Goal: Navigation & Orientation: Find specific page/section

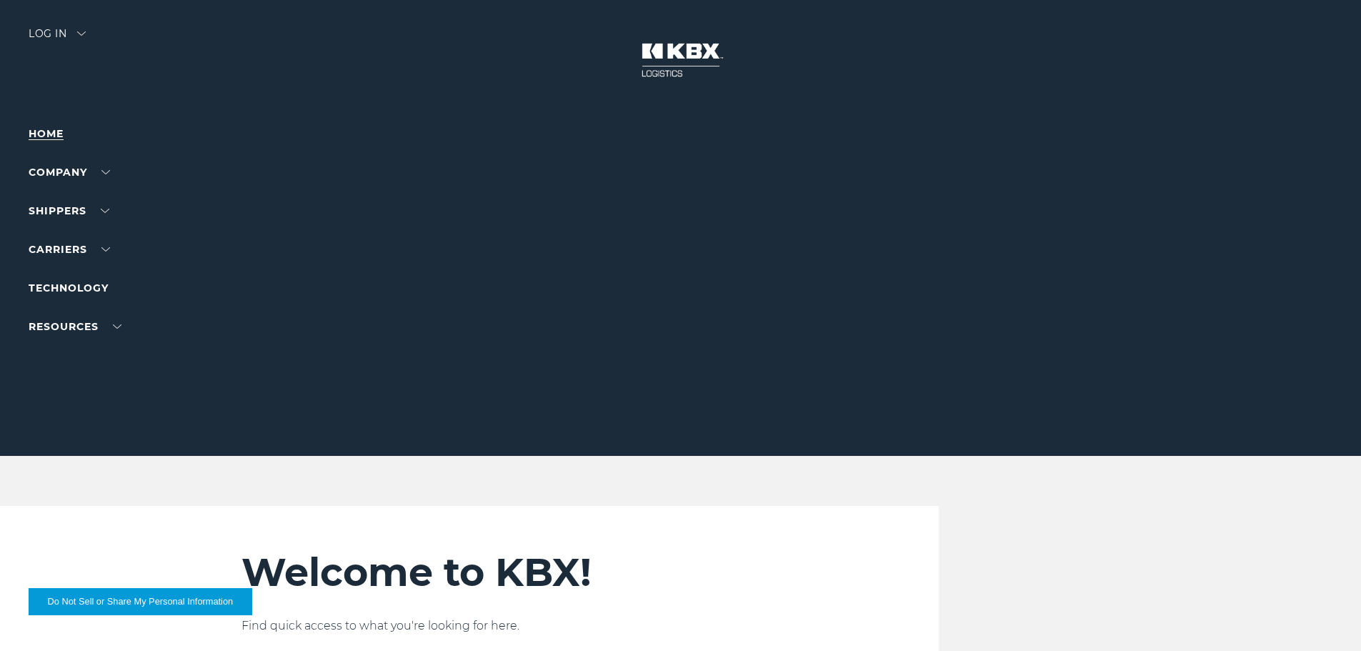
click at [51, 134] on link "Home" at bounding box center [46, 133] width 35 height 13
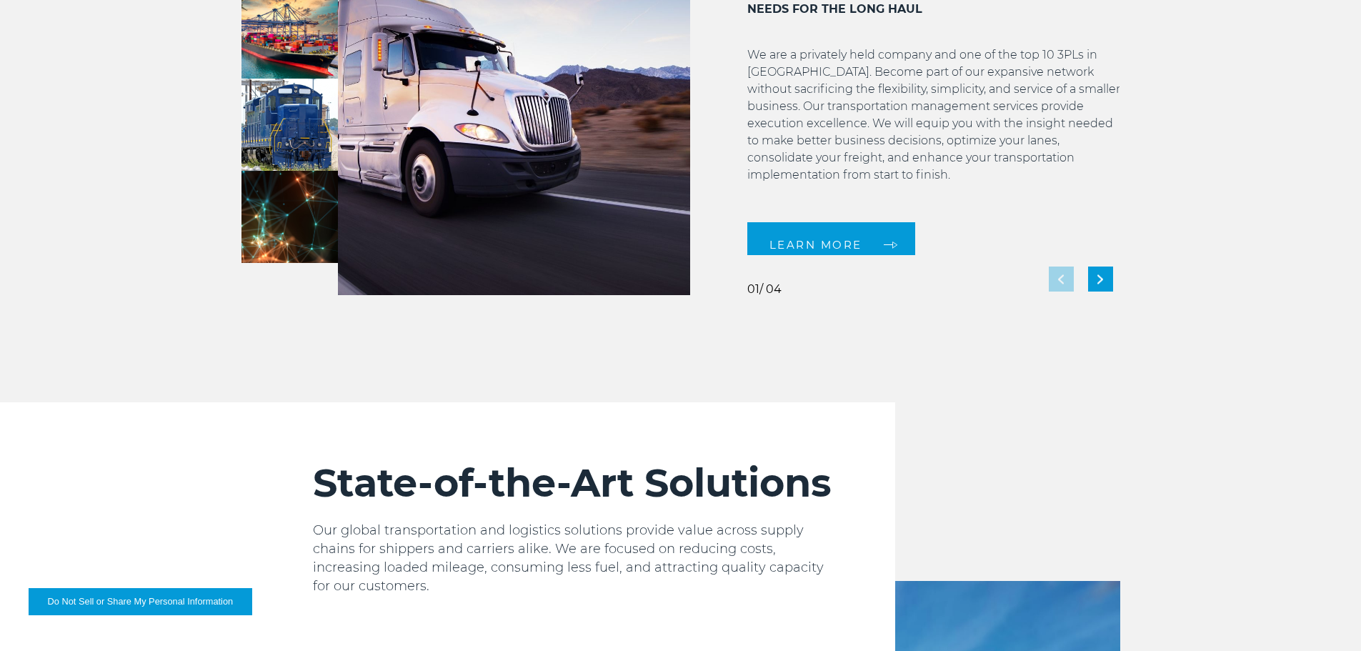
scroll to position [1358, 0]
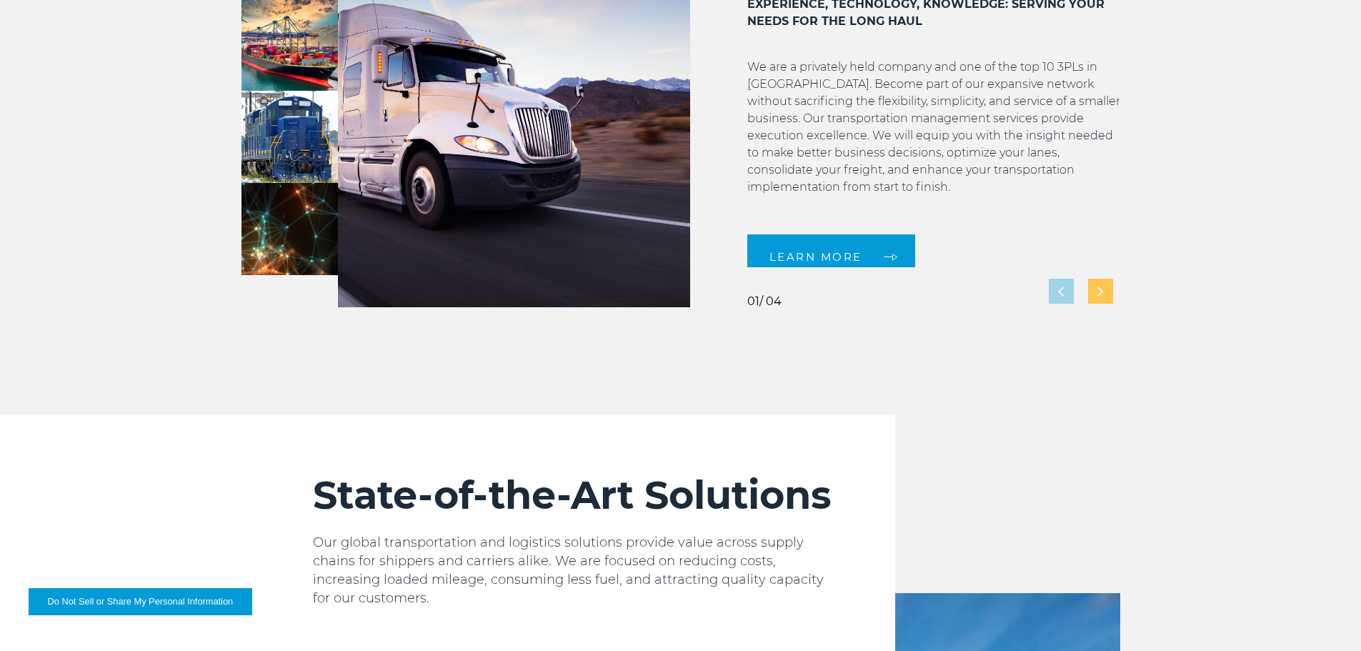
click at [1105, 287] on div "Next slide" at bounding box center [1100, 291] width 25 height 25
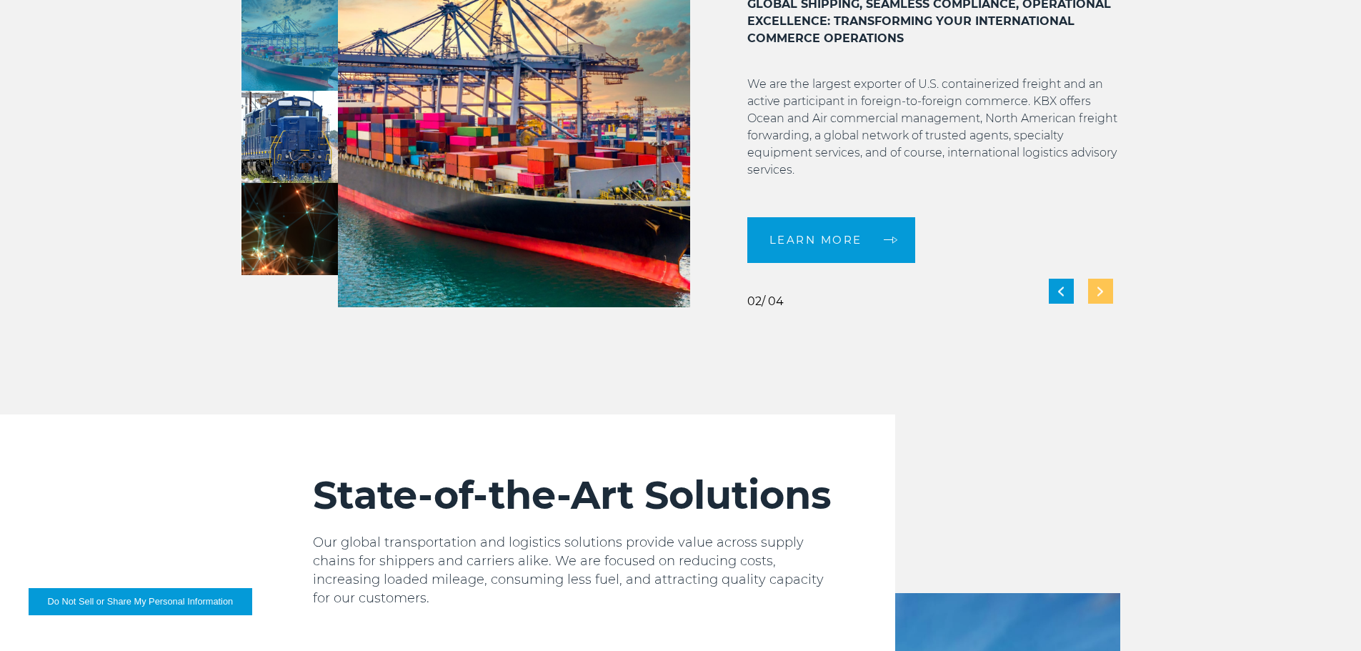
click at [1103, 289] on div "Next slide" at bounding box center [1100, 291] width 25 height 25
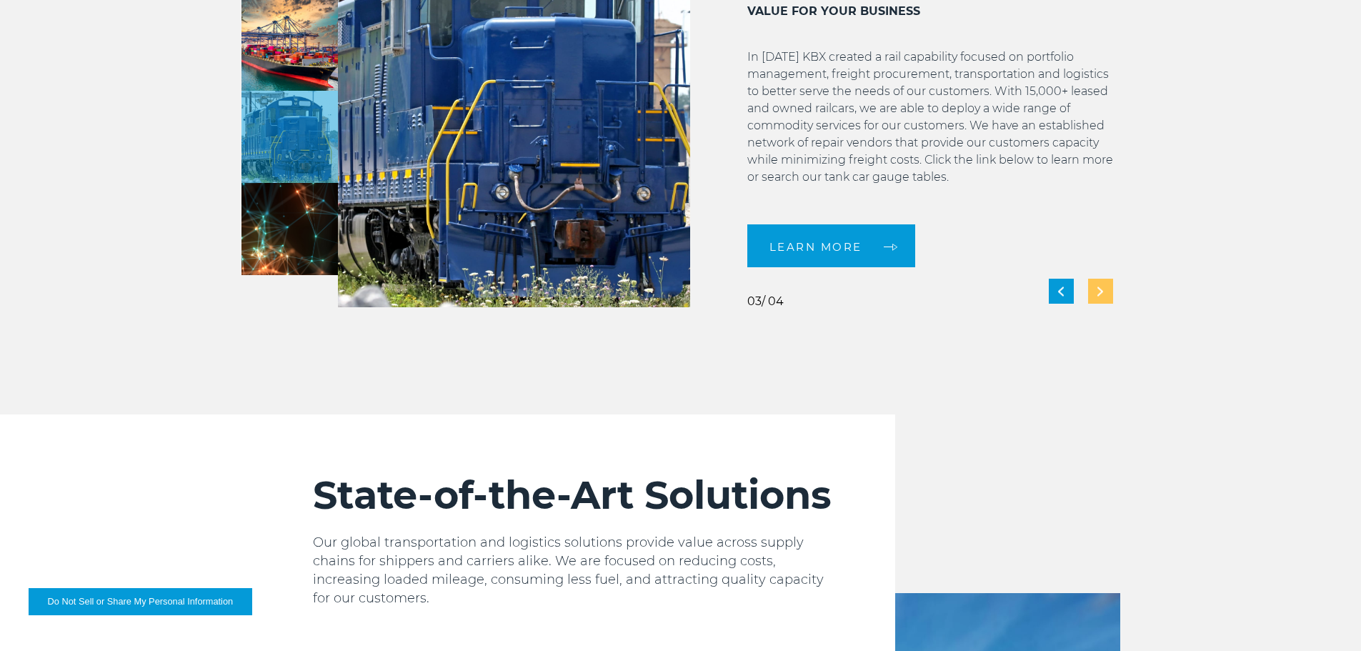
click at [1098, 293] on img "Next slide" at bounding box center [1101, 291] width 6 height 9
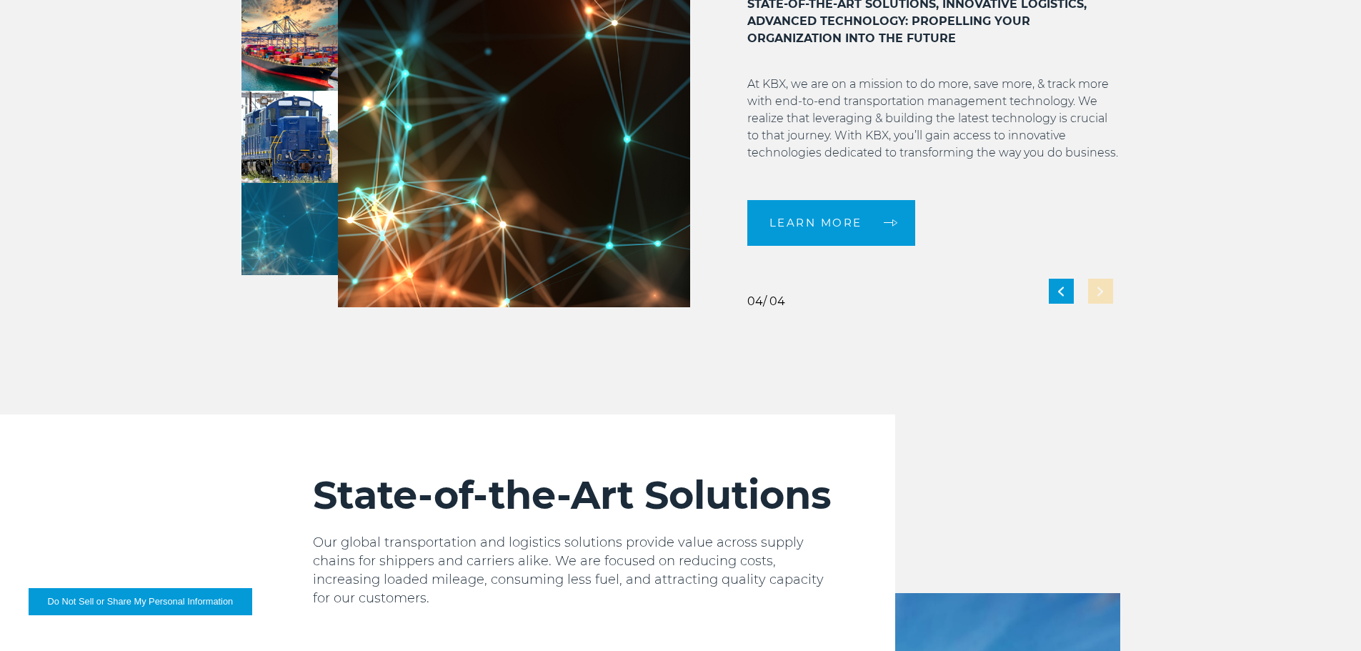
click at [1098, 293] on div "Technology: Innovating Freight Logistics with Advanced Technology Solutions STA…" at bounding box center [905, 107] width 430 height 400
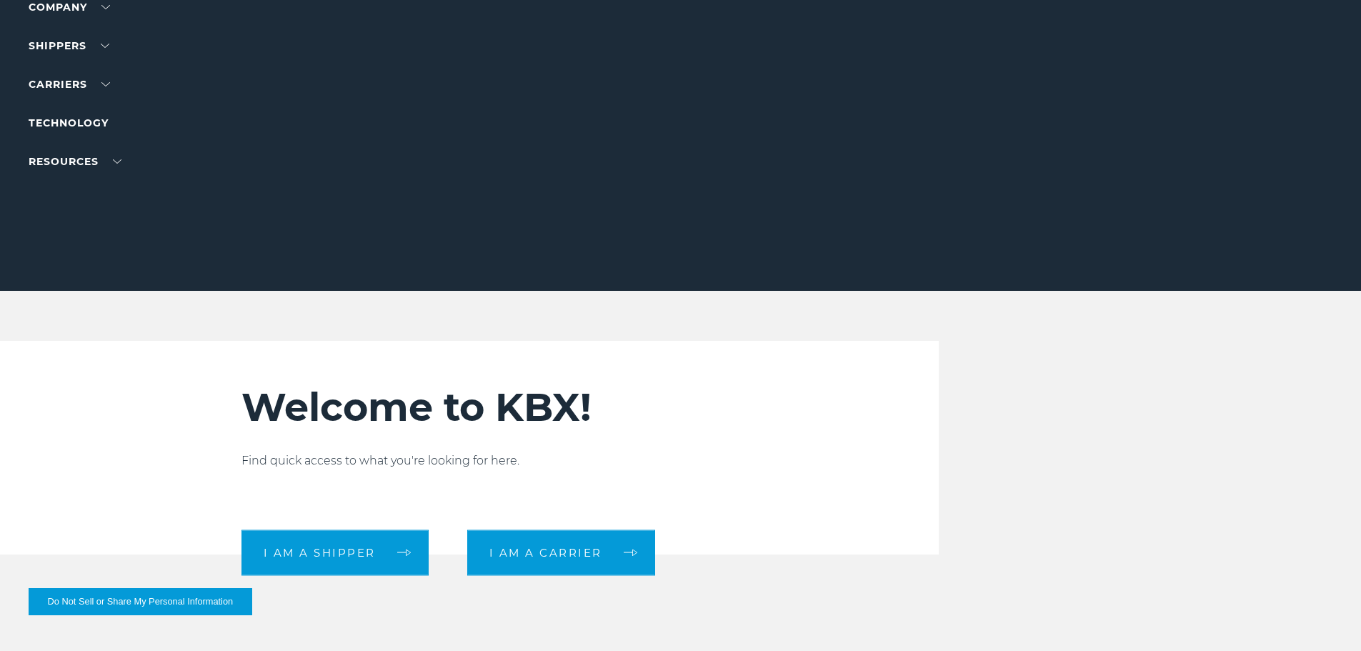
scroll to position [0, 0]
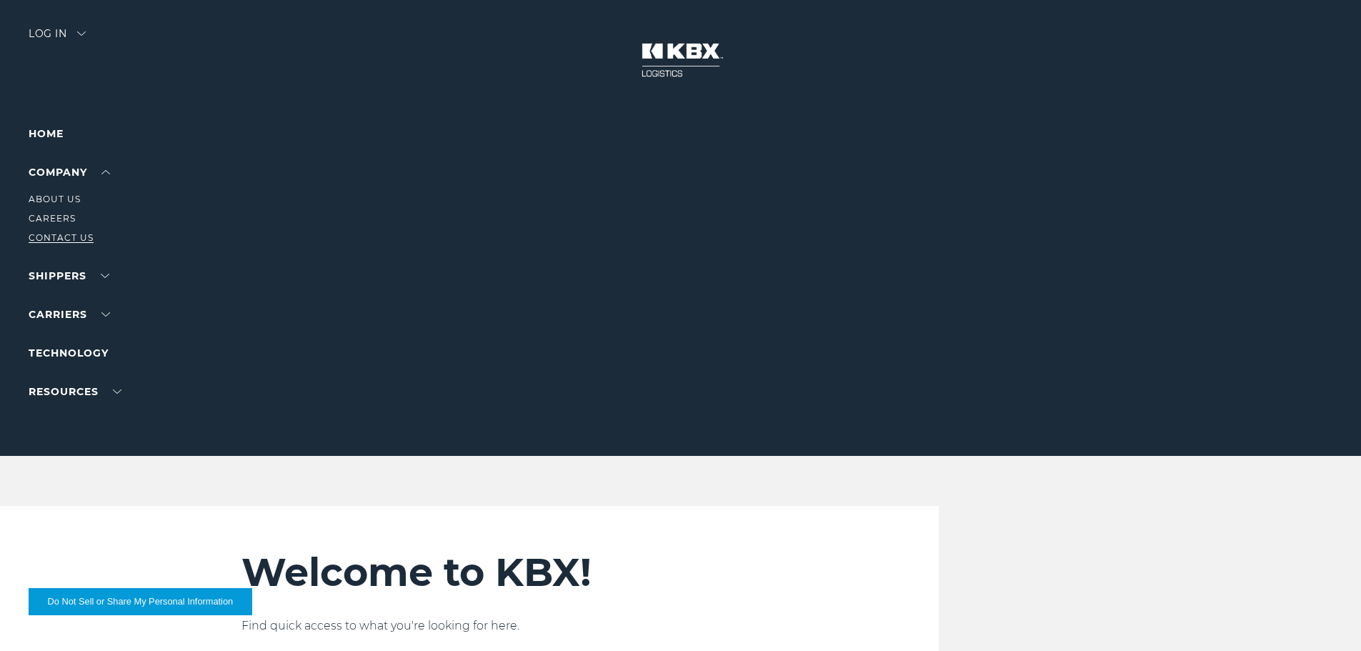
click at [56, 233] on link "Contact Us" at bounding box center [61, 237] width 65 height 11
click at [59, 253] on link "Trucking" at bounding box center [56, 257] width 54 height 11
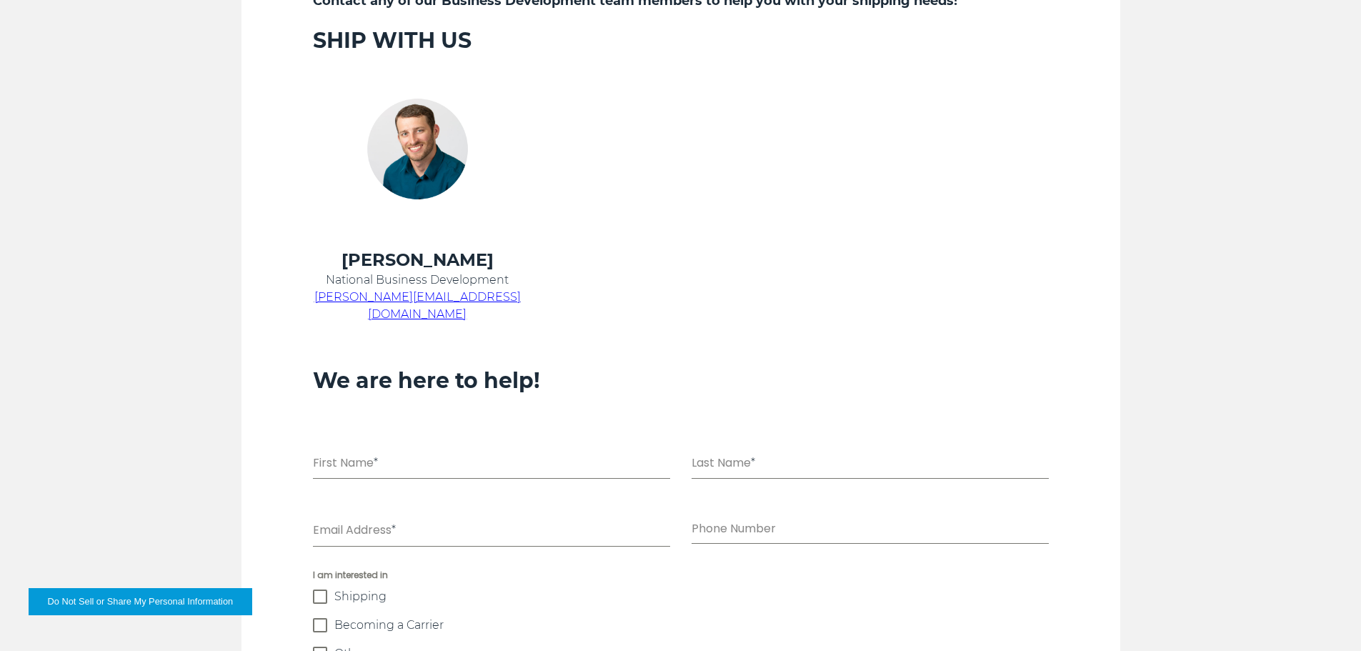
scroll to position [583, 0]
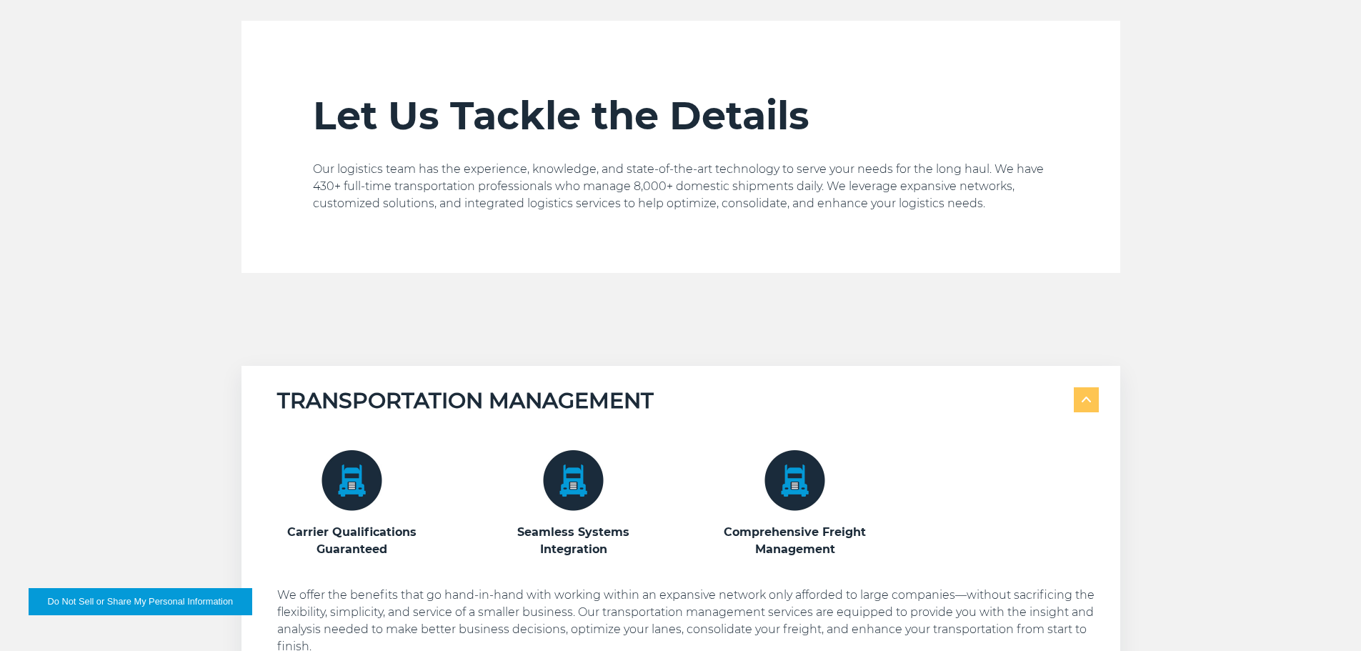
scroll to position [643, 0]
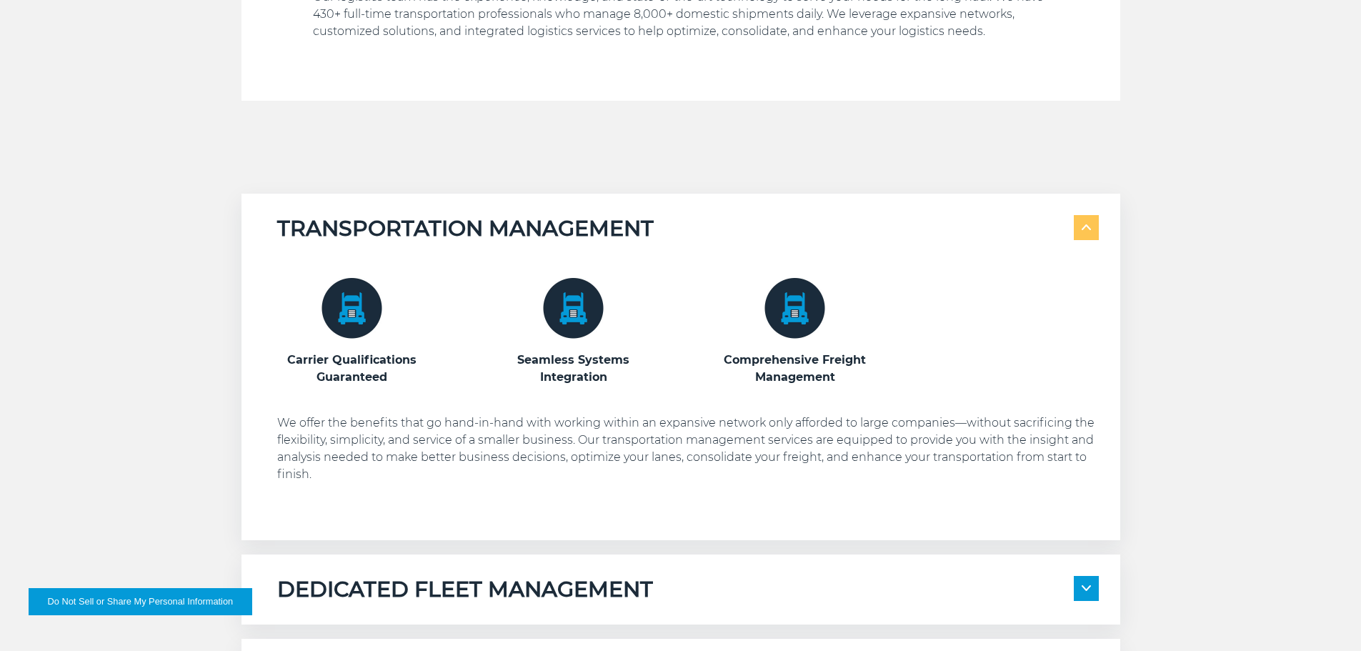
click at [798, 316] on img at bounding box center [795, 308] width 61 height 61
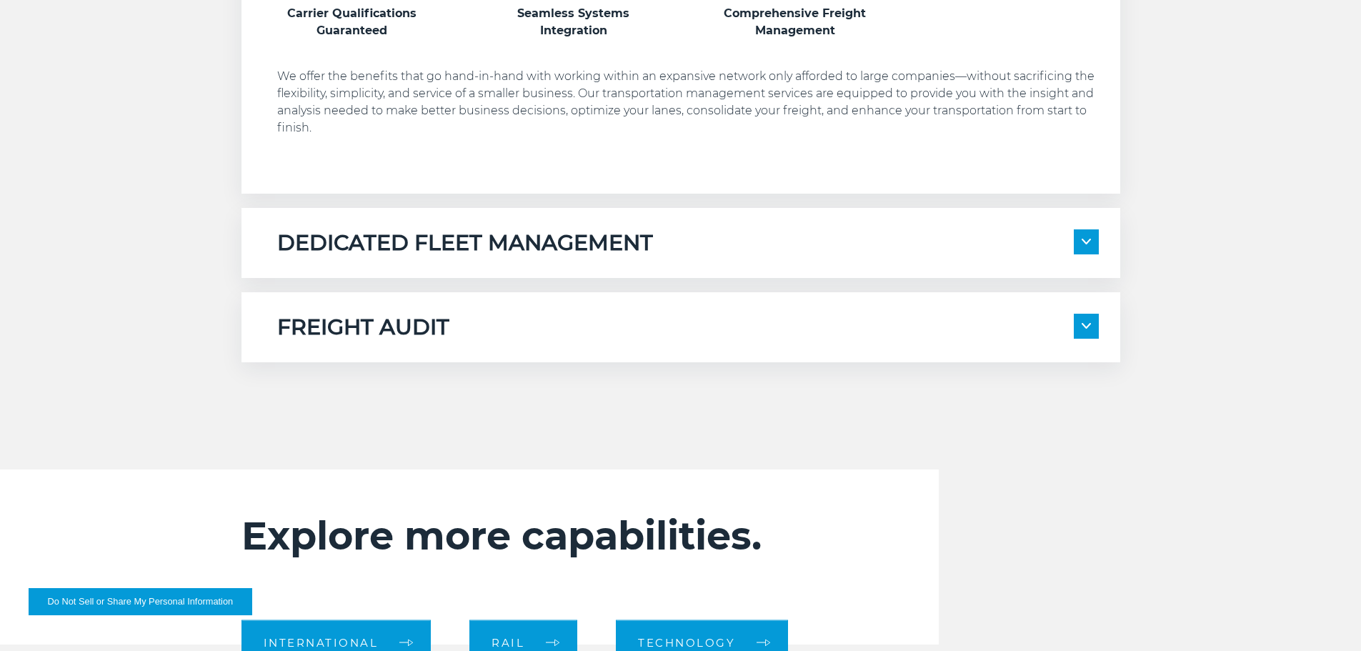
scroll to position [1072, 0]
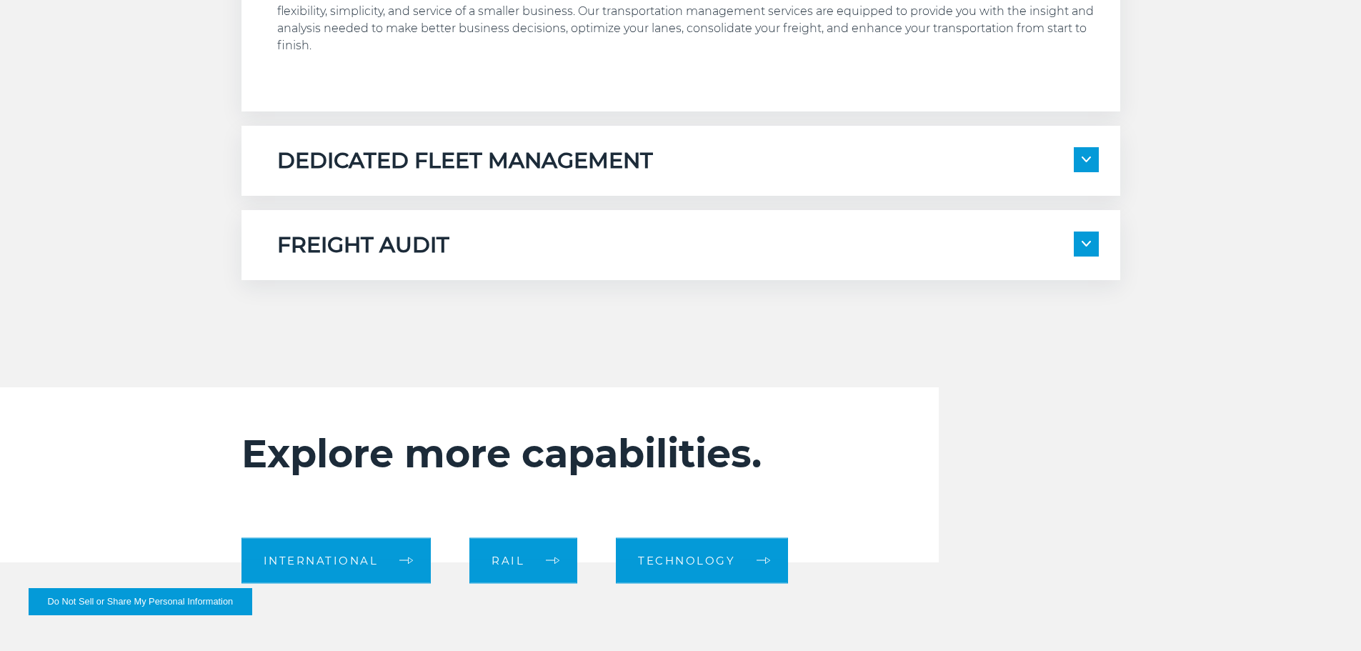
click at [554, 152] on h5 "DEDICATED FLEET MANAGEMENT" at bounding box center [465, 160] width 376 height 27
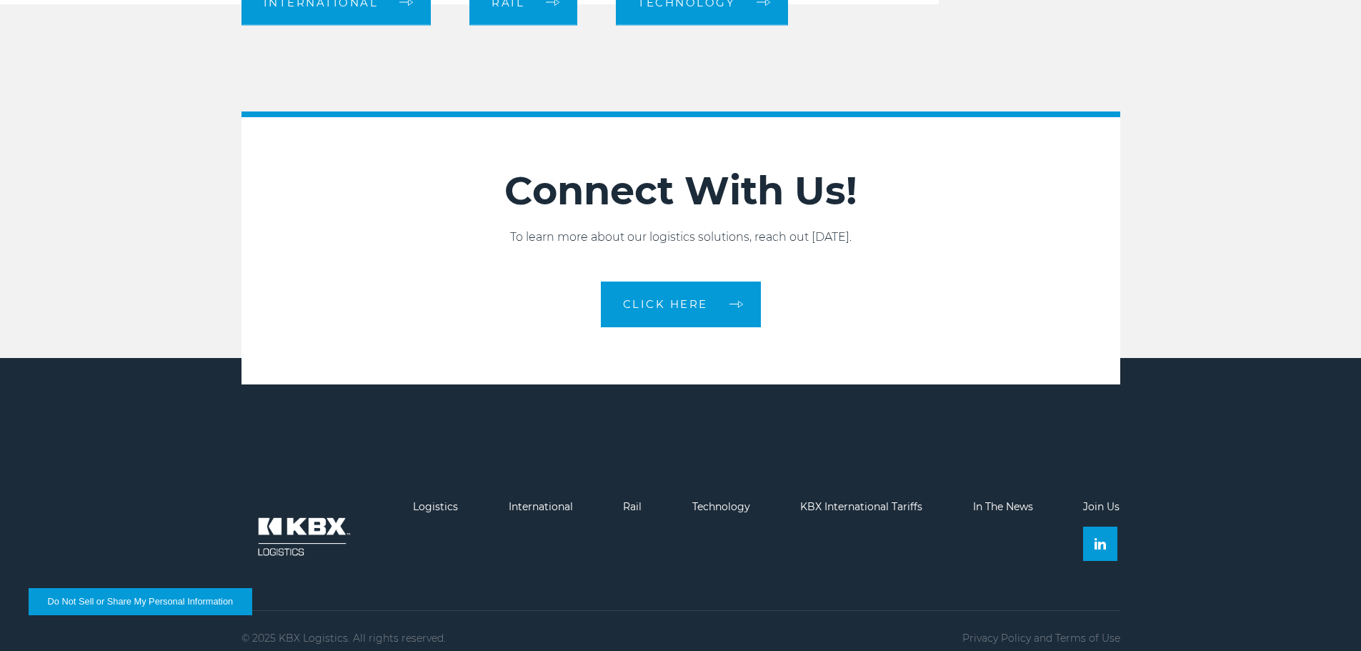
scroll to position [1904, 0]
